Goal: Task Accomplishment & Management: Use online tool/utility

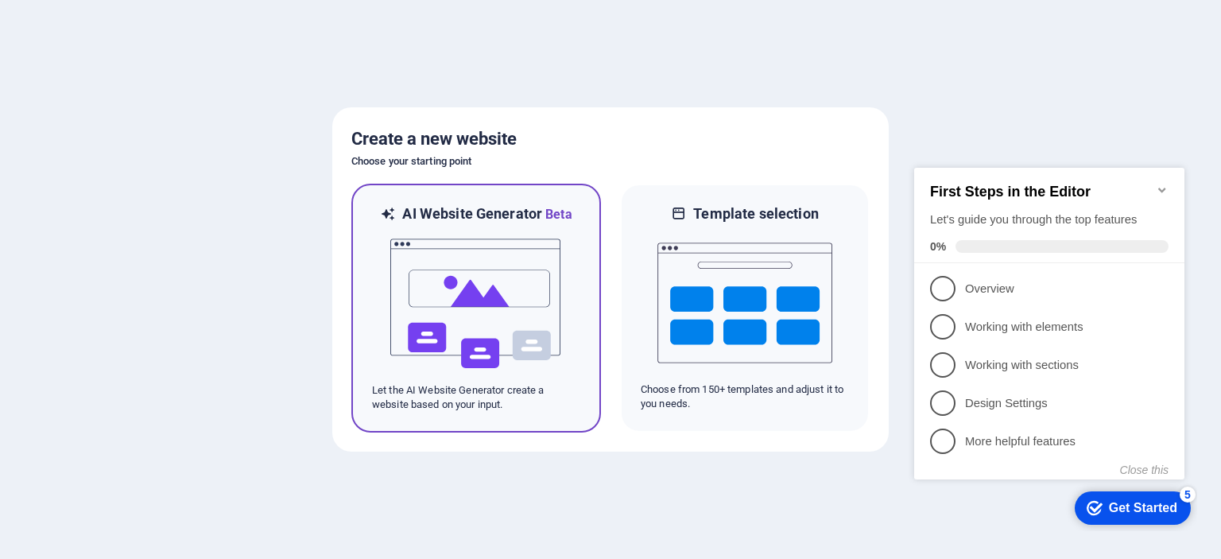
click at [479, 276] on img at bounding box center [476, 303] width 175 height 159
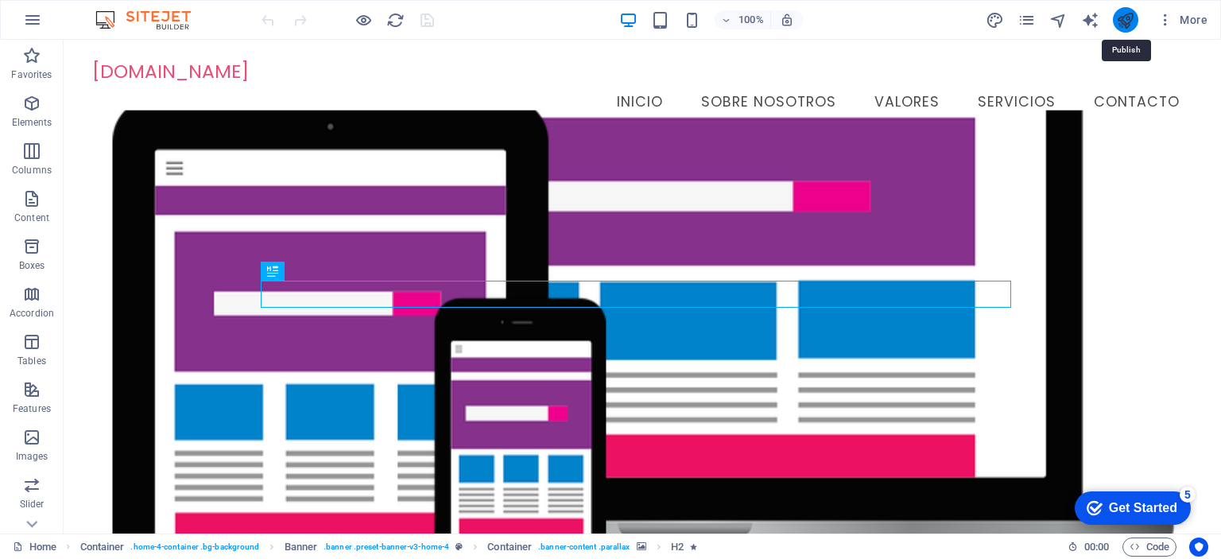
click at [1126, 15] on icon "publish" at bounding box center [1125, 20] width 18 height 18
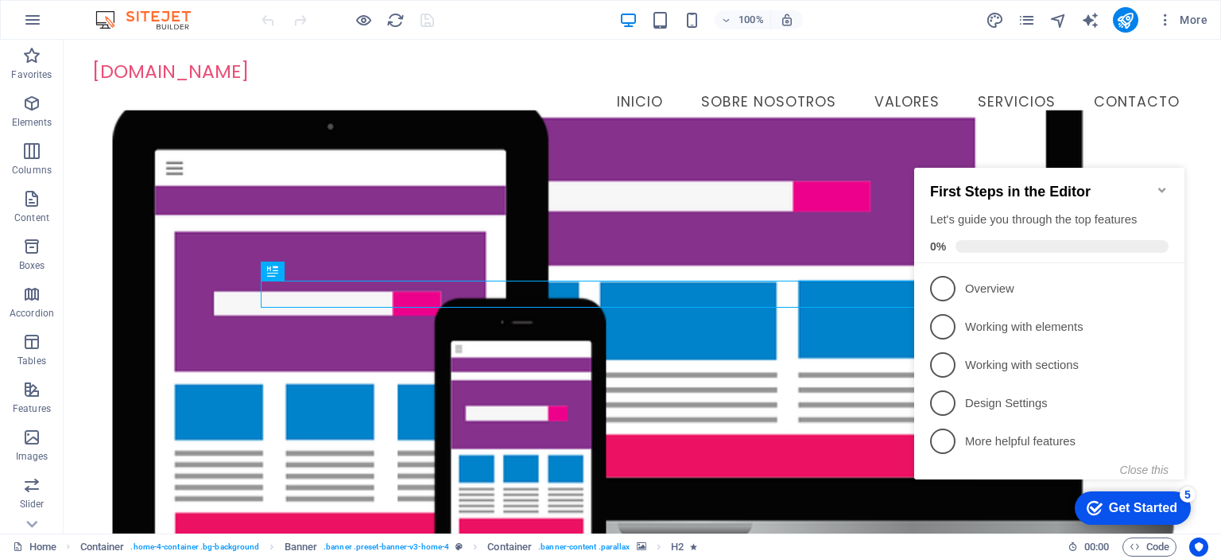
click at [1163, 184] on icon "Minimize checklist" at bounding box center [1162, 190] width 13 height 13
